Goal: Information Seeking & Learning: Learn about a topic

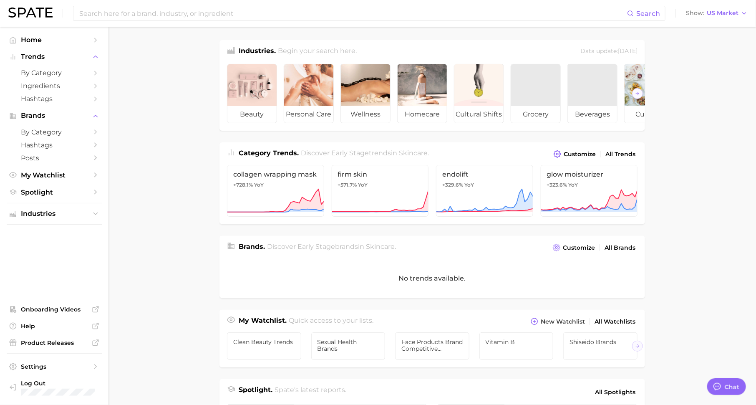
scroll to position [10, 0]
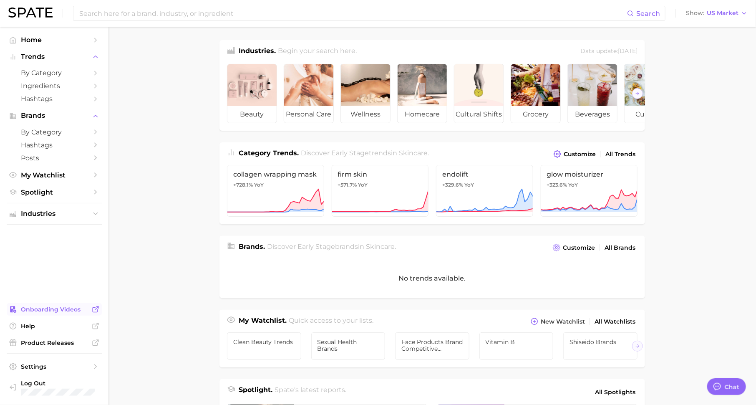
click at [65, 309] on span "Onboarding Videos" at bounding box center [54, 309] width 67 height 8
click at [62, 128] on span "by Category" at bounding box center [54, 132] width 67 height 8
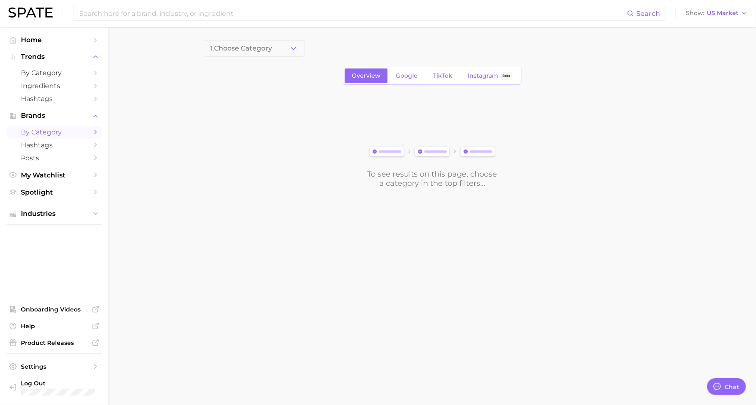
click at [290, 47] on icon "button" at bounding box center [293, 48] width 9 height 9
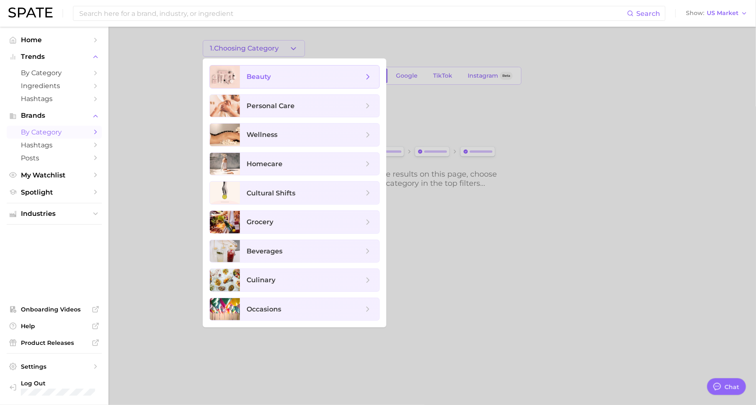
click at [289, 77] on span "beauty" at bounding box center [304, 76] width 117 height 9
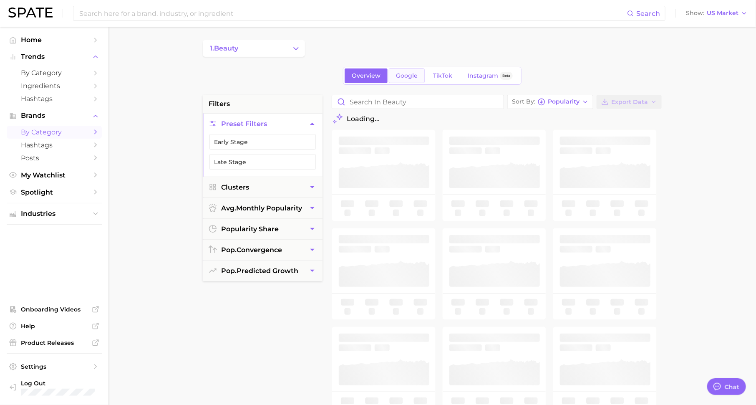
click at [405, 77] on span "Google" at bounding box center [407, 75] width 22 height 7
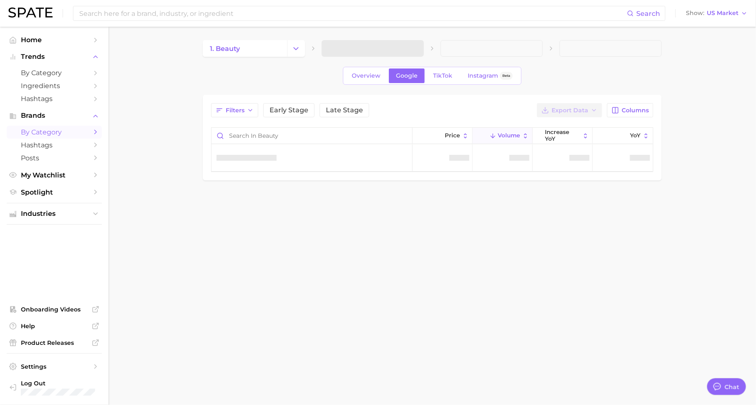
click at [362, 50] on span at bounding box center [373, 48] width 102 height 17
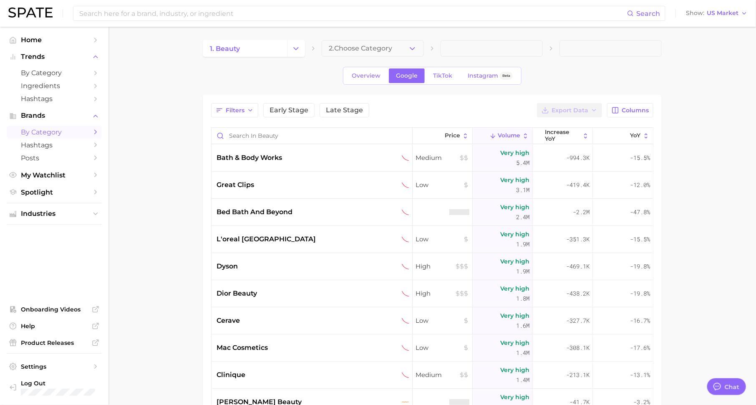
type textarea "x"
click at [357, 53] on button "2. Choose Category" at bounding box center [373, 48] width 102 height 17
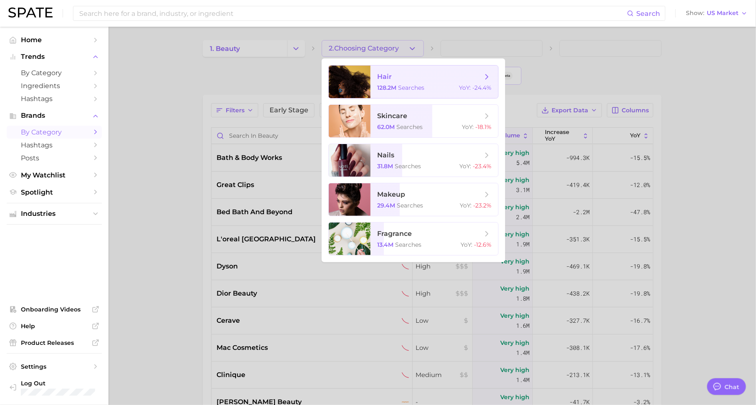
click at [395, 82] on span "hair 128.2m searches YoY : -24.4%" at bounding box center [434, 81] width 128 height 33
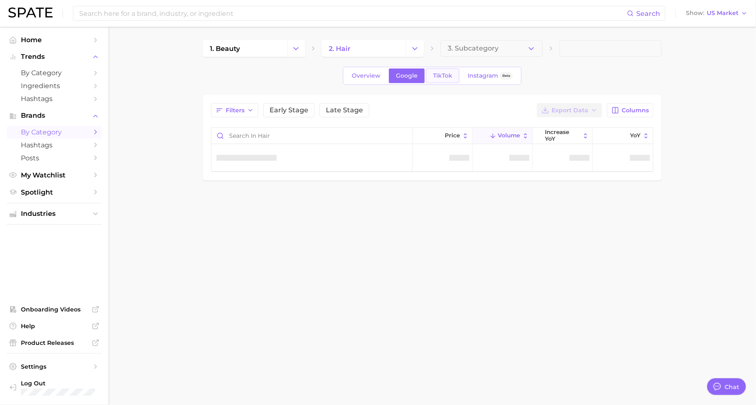
click at [445, 78] on span "TikTok" at bounding box center [442, 75] width 19 height 7
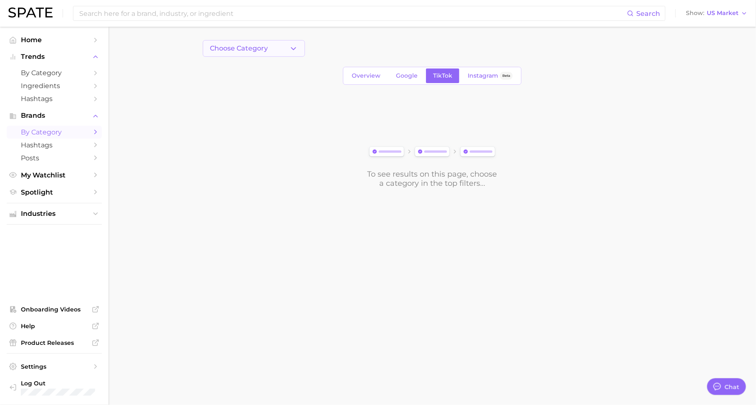
click at [237, 47] on span "Choose Category" at bounding box center [239, 49] width 58 height 8
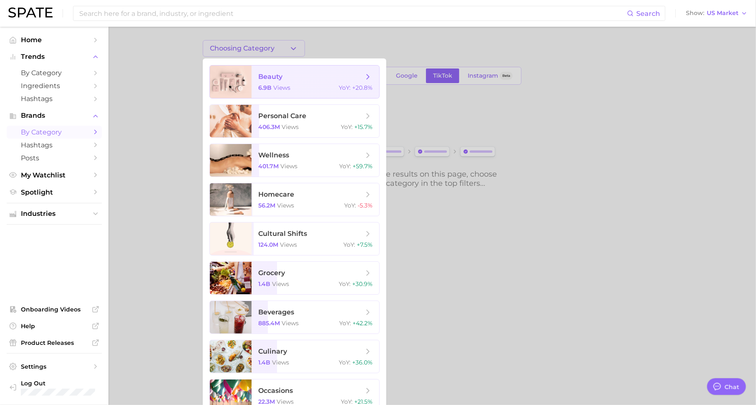
click at [261, 79] on span "beauty" at bounding box center [270, 77] width 24 height 8
